Goal: Information Seeking & Learning: Check status

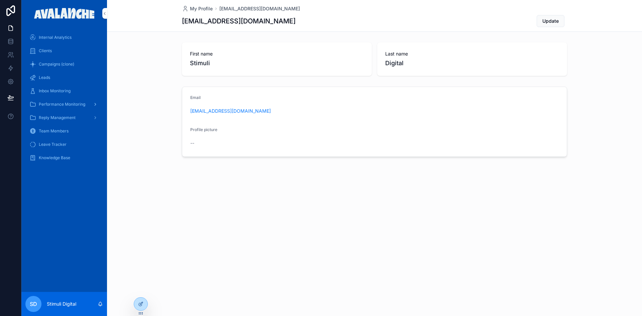
click at [81, 105] on span "Performance Monitoring" at bounding box center [62, 104] width 46 height 5
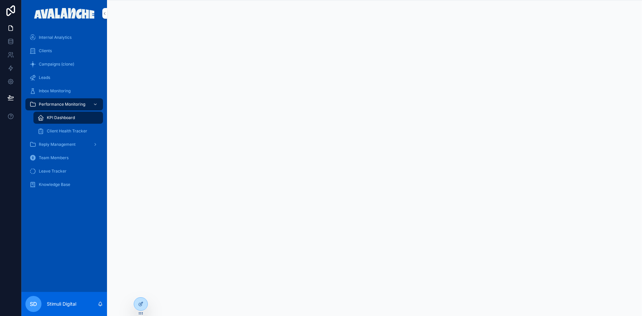
click at [64, 132] on span "Client Health Tracker" at bounding box center [67, 130] width 40 height 5
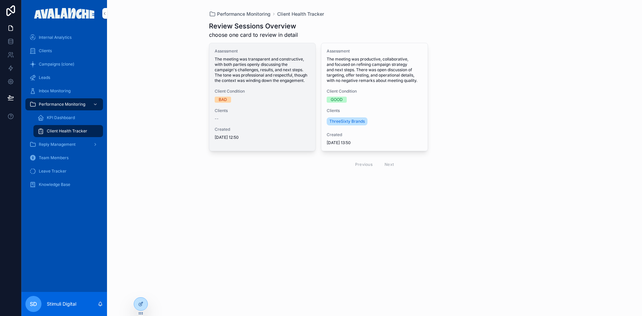
click at [275, 104] on div "Assessment The meeting was transparent and constructive, with both parties open…" at bounding box center [262, 94] width 106 height 102
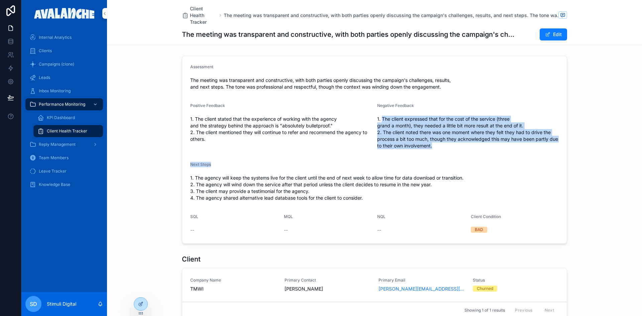
drag, startPoint x: 380, startPoint y: 120, endPoint x: 440, endPoint y: 170, distance: 78.1
click at [440, 170] on form "Assessment The meeting was transparent and constructive, with both parties open…" at bounding box center [374, 149] width 385 height 187
click at [440, 170] on div "Next Steps 1. The agency will keep the systems live for the client until the en…" at bounding box center [374, 182] width 369 height 41
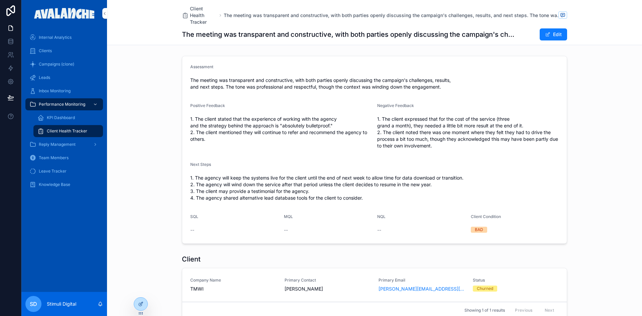
click at [431, 158] on form "Assessment The meeting was transparent and constructive, with both parties open…" at bounding box center [374, 149] width 385 height 187
click at [199, 17] on span "Client Health Tracker" at bounding box center [203, 15] width 27 height 20
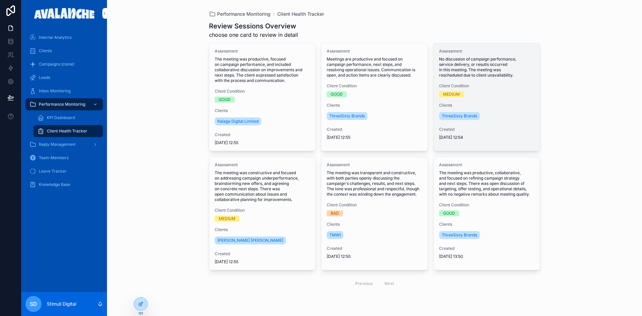
click at [460, 69] on span "No discussion of campaign performance, service delivery, or results occurred in…" at bounding box center [487, 67] width 96 height 21
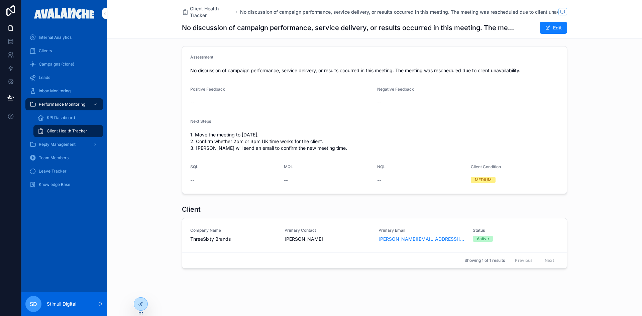
scroll to position [4, 0]
